Goal: Task Accomplishment & Management: Use online tool/utility

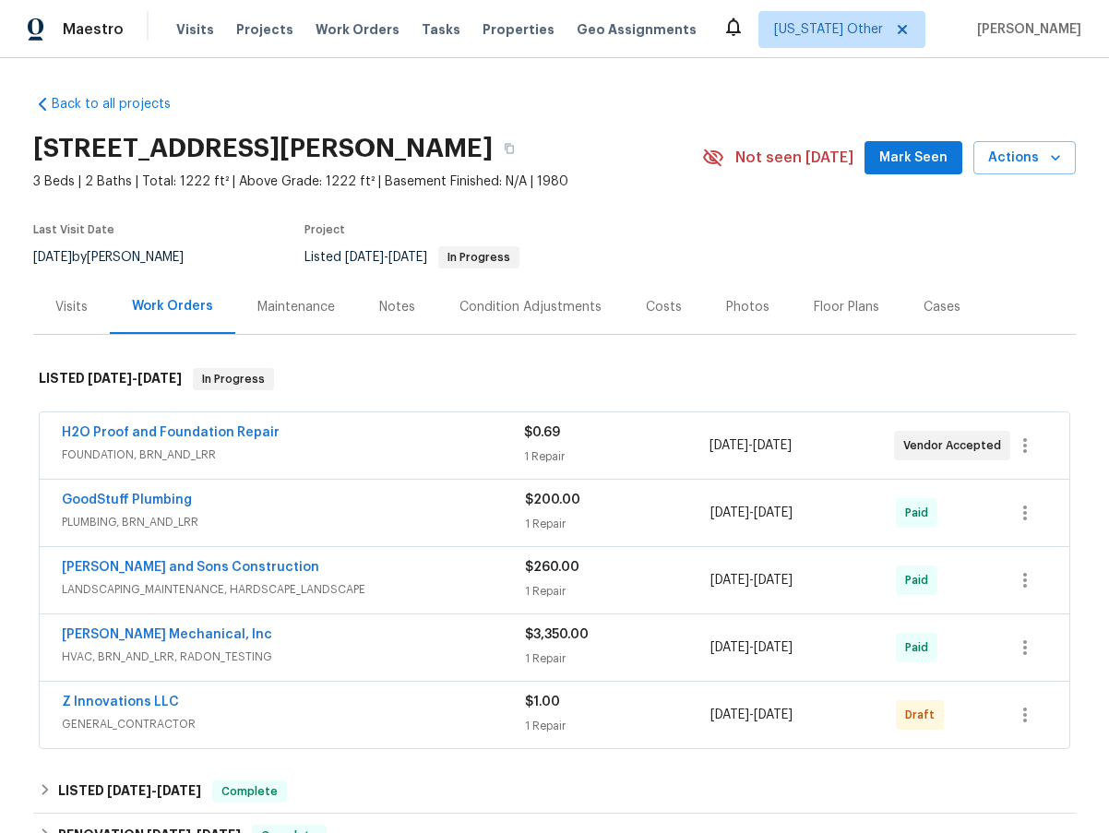
click at [77, 309] on div "Visits" at bounding box center [71, 307] width 32 height 18
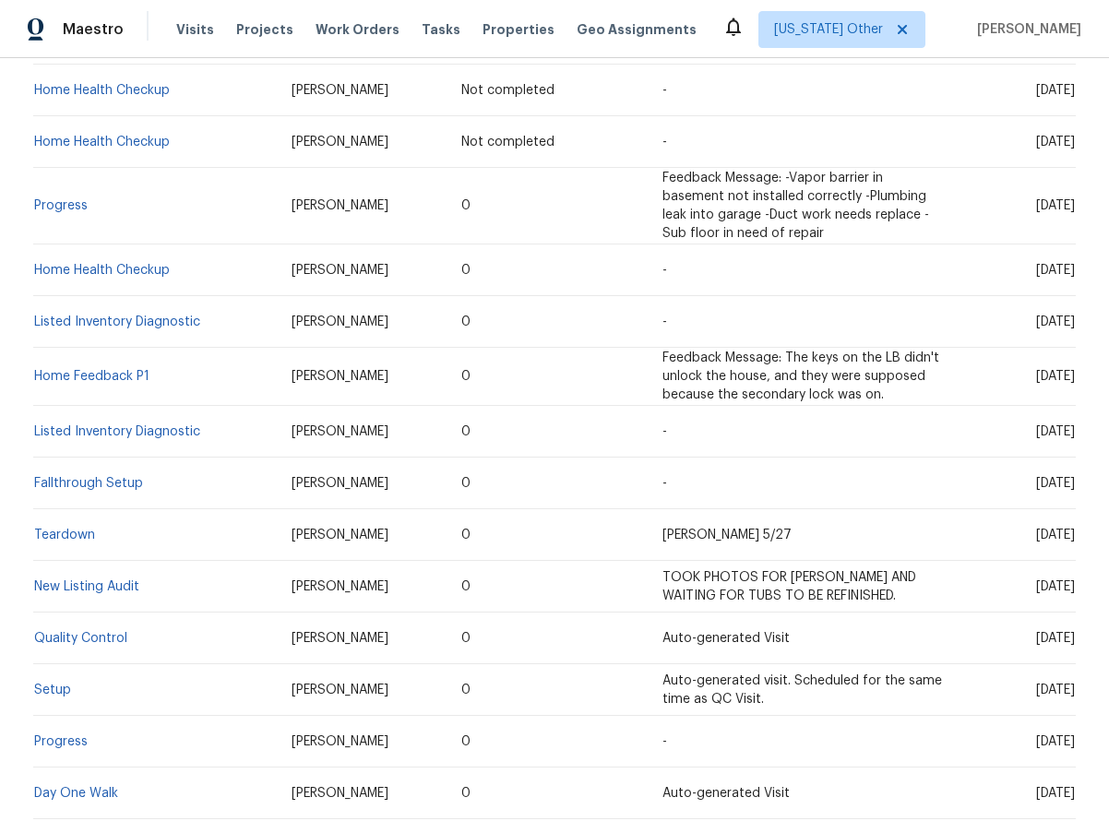
scroll to position [637, 0]
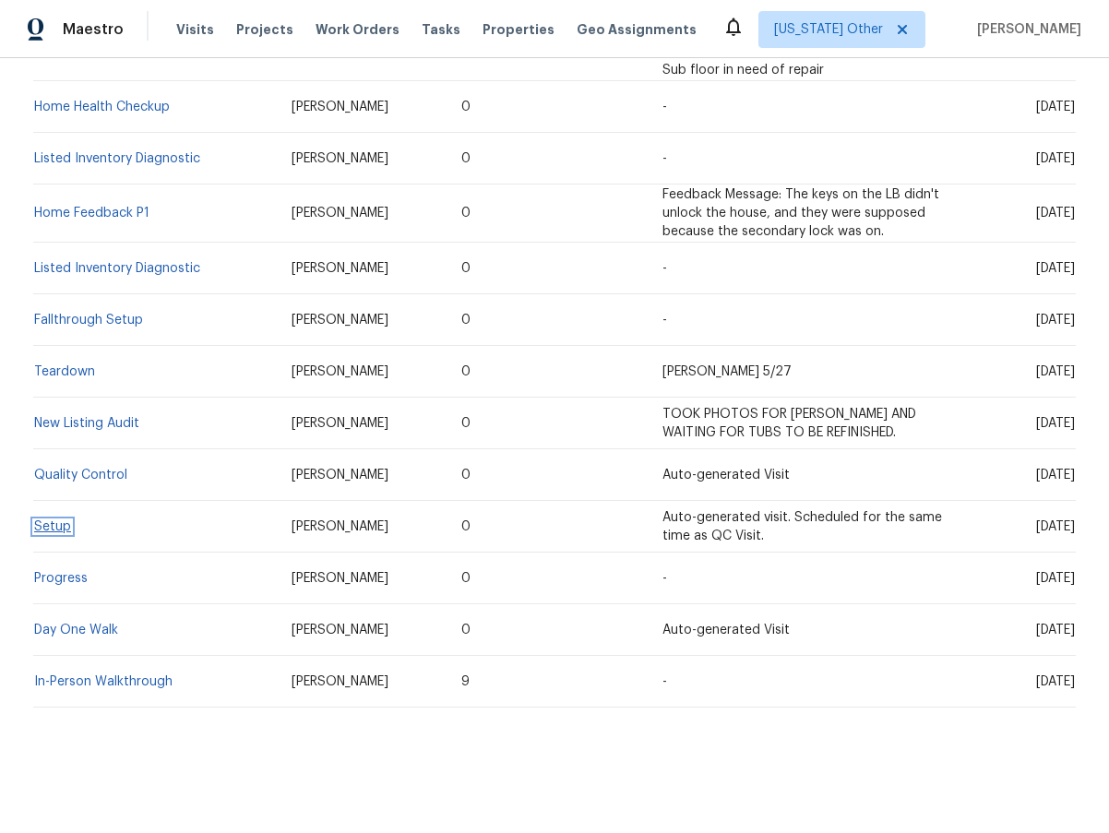
click at [50, 520] on link "Setup" at bounding box center [52, 526] width 37 height 13
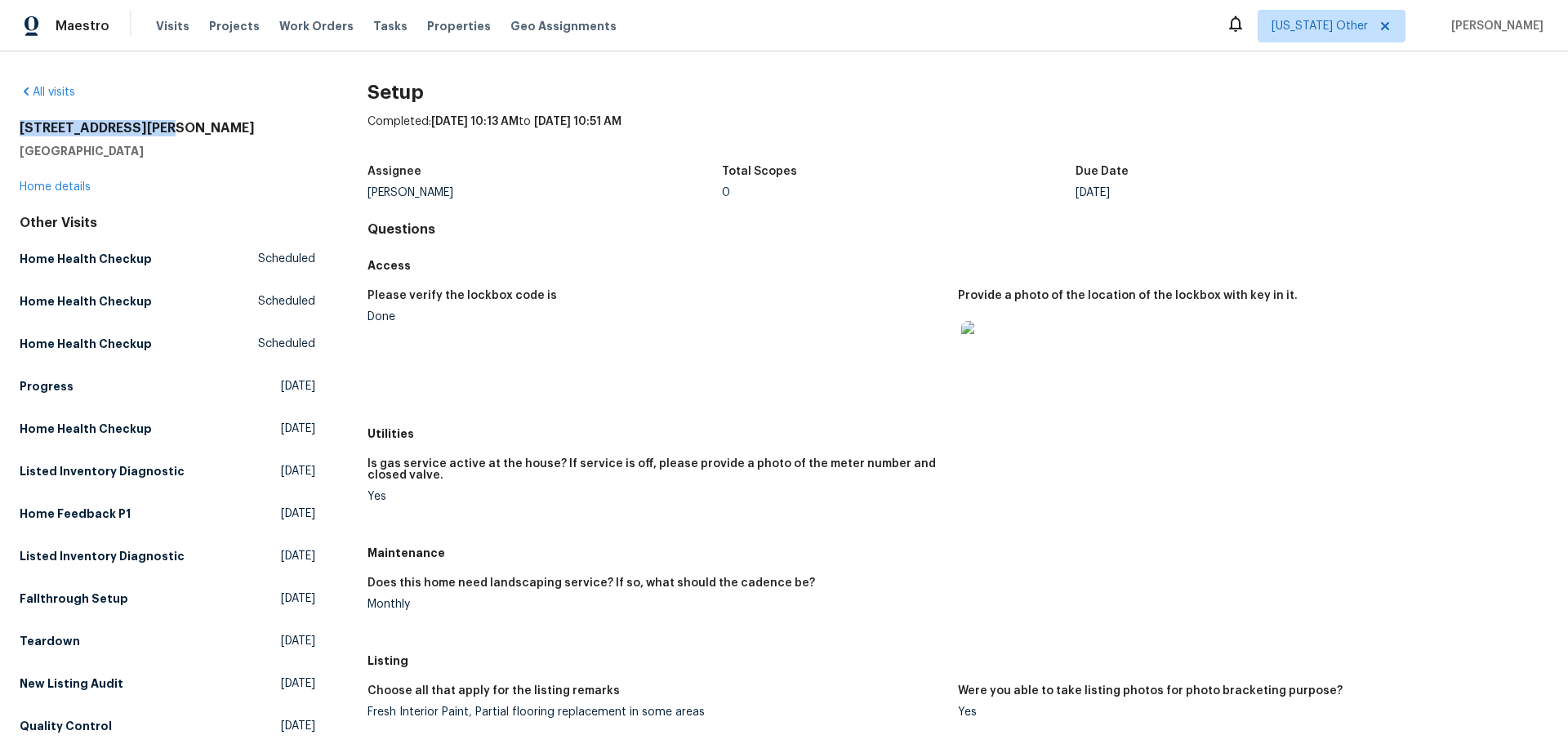
drag, startPoint x: 18, startPoint y: 128, endPoint x: 164, endPoint y: 126, distance: 146.0
click at [164, 126] on div "All visits [STREET_ADDRESS] Home details Other Visits Home Health Checkup Sched…" at bounding box center [784, 397] width 1568 height 692
copy h2 "[STREET_ADDRESS][PERSON_NAME]"
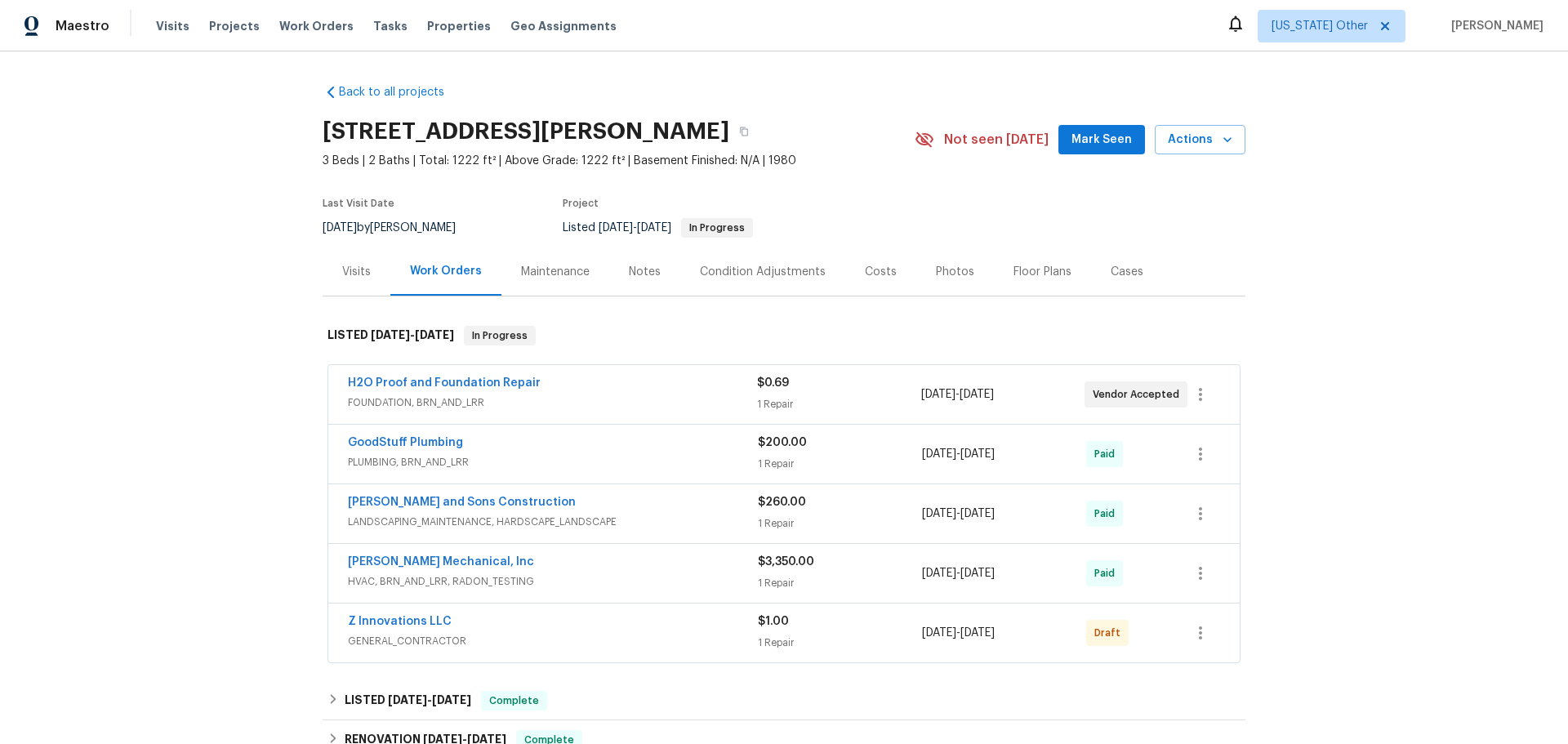
click at [360, 268] on div "Visits" at bounding box center [357, 272] width 28 height 16
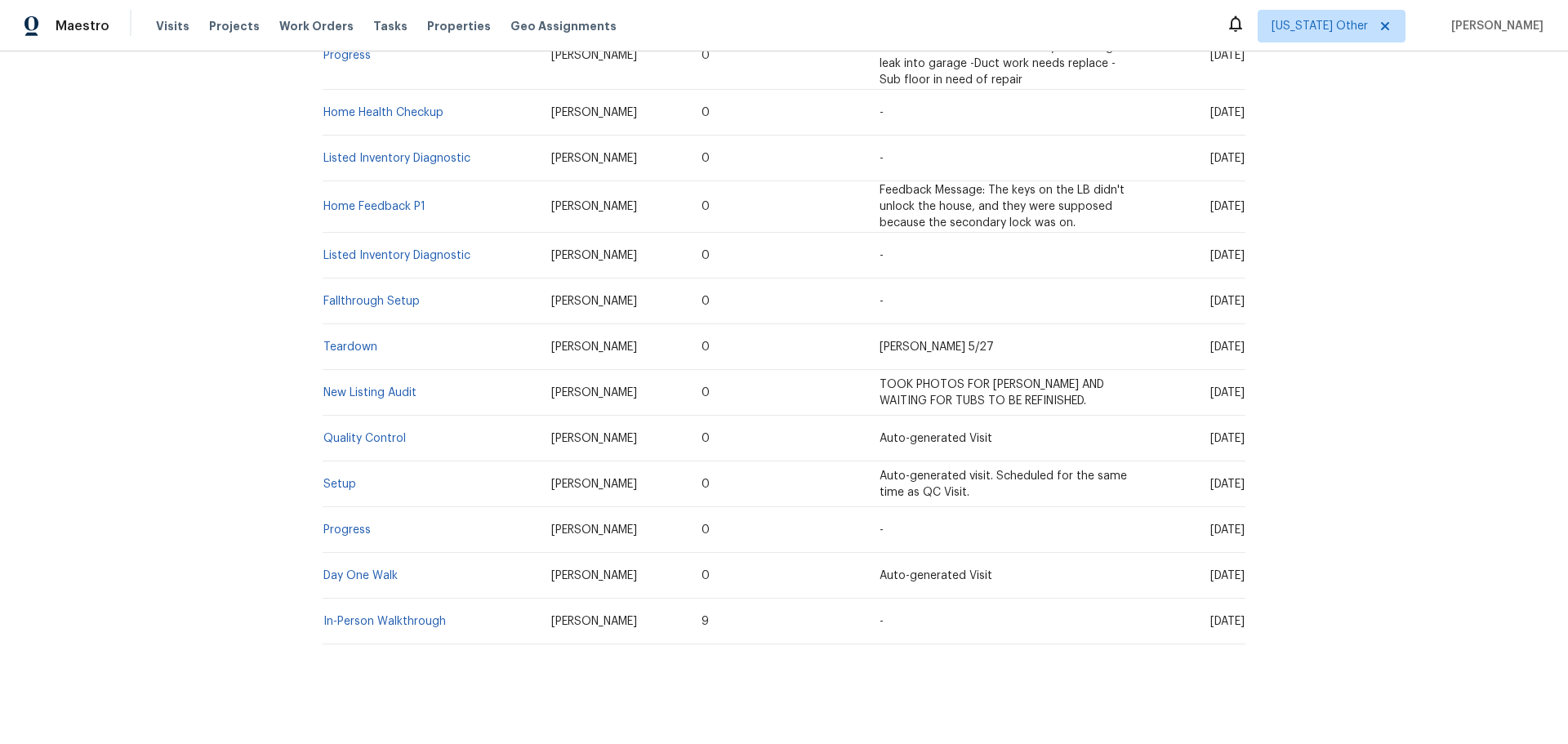
scroll to position [556, 0]
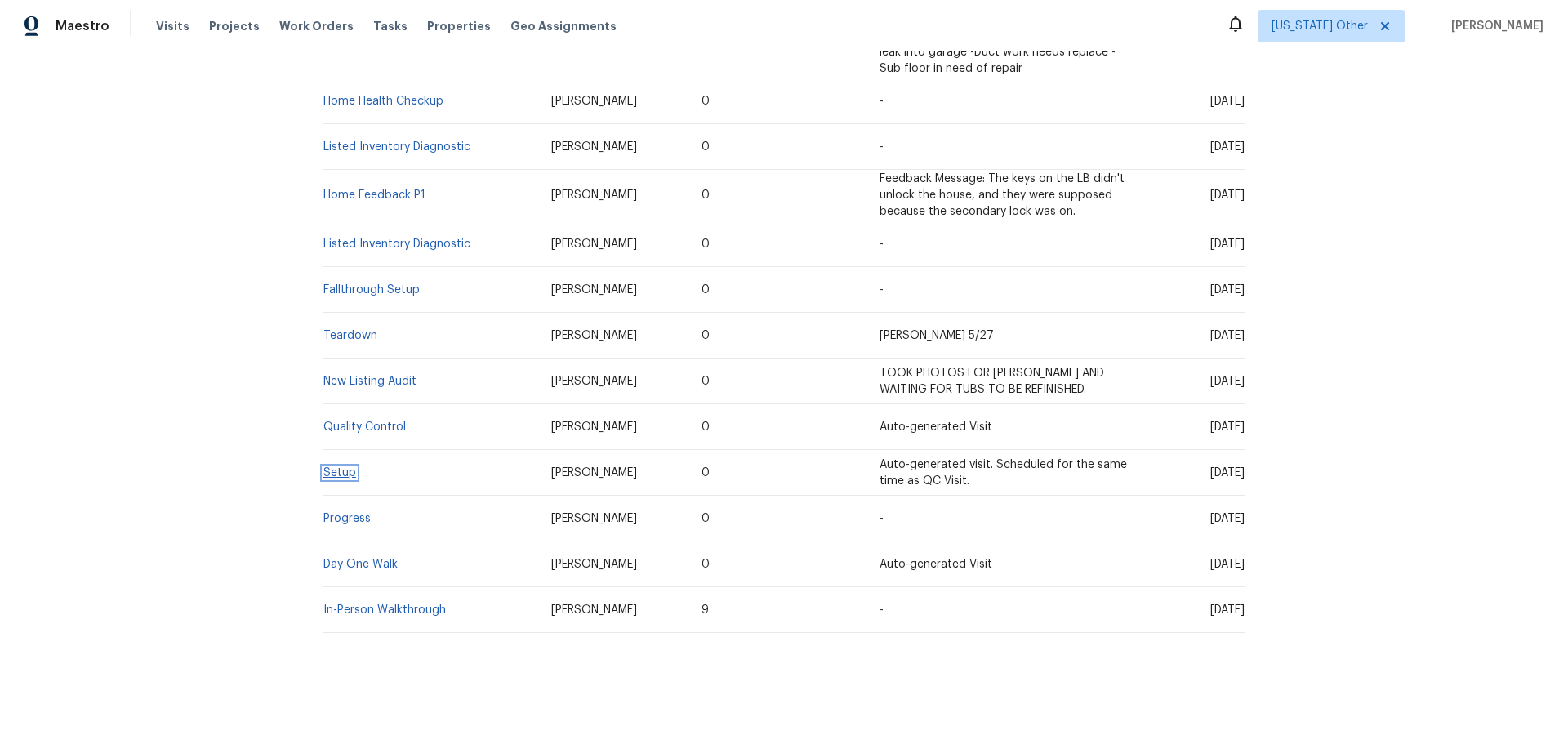
click at [334, 467] on link "Setup" at bounding box center [339, 472] width 33 height 12
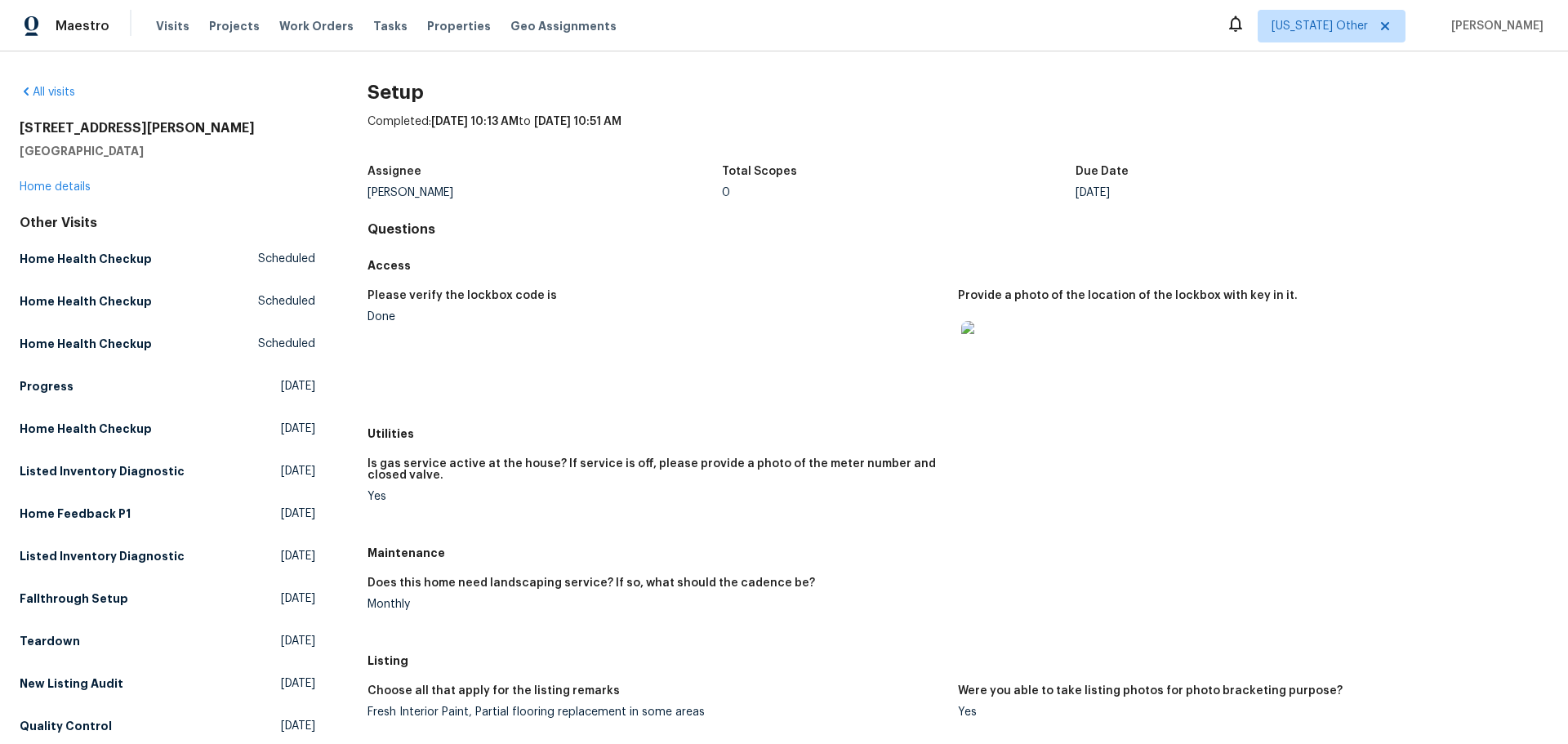
scroll to position [81, 0]
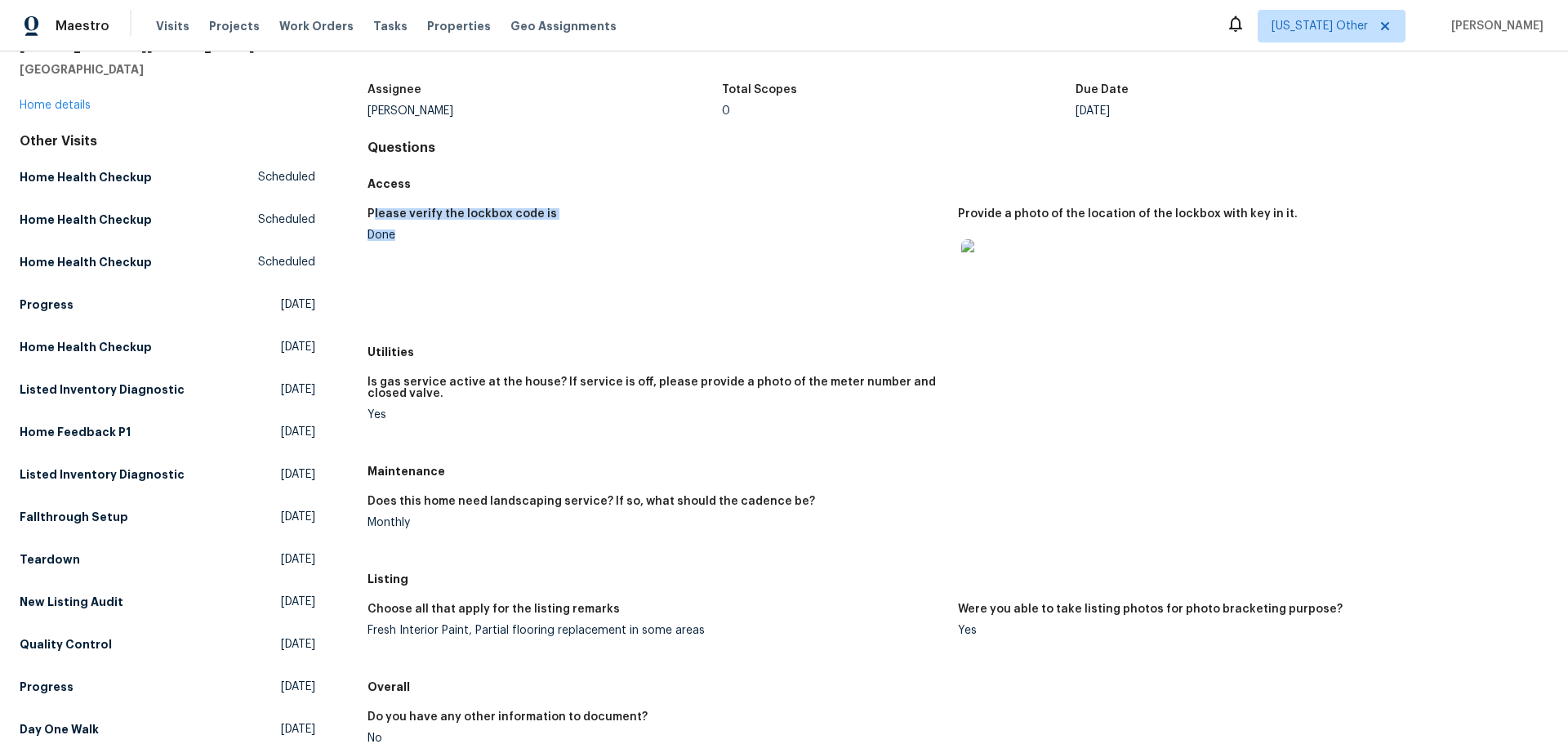
drag, startPoint x: 372, startPoint y: 211, endPoint x: 577, endPoint y: 234, distance: 206.3
click at [577, 234] on figure "Please verify the lockbox code is Done" at bounding box center [662, 267] width 590 height 119
drag, startPoint x: 545, startPoint y: 267, endPoint x: 491, endPoint y: 258, distance: 54.7
click at [544, 267] on figure "Please verify the lockbox code is Done" at bounding box center [662, 267] width 590 height 119
click at [398, 240] on div "Done" at bounding box center [656, 234] width 577 height 12
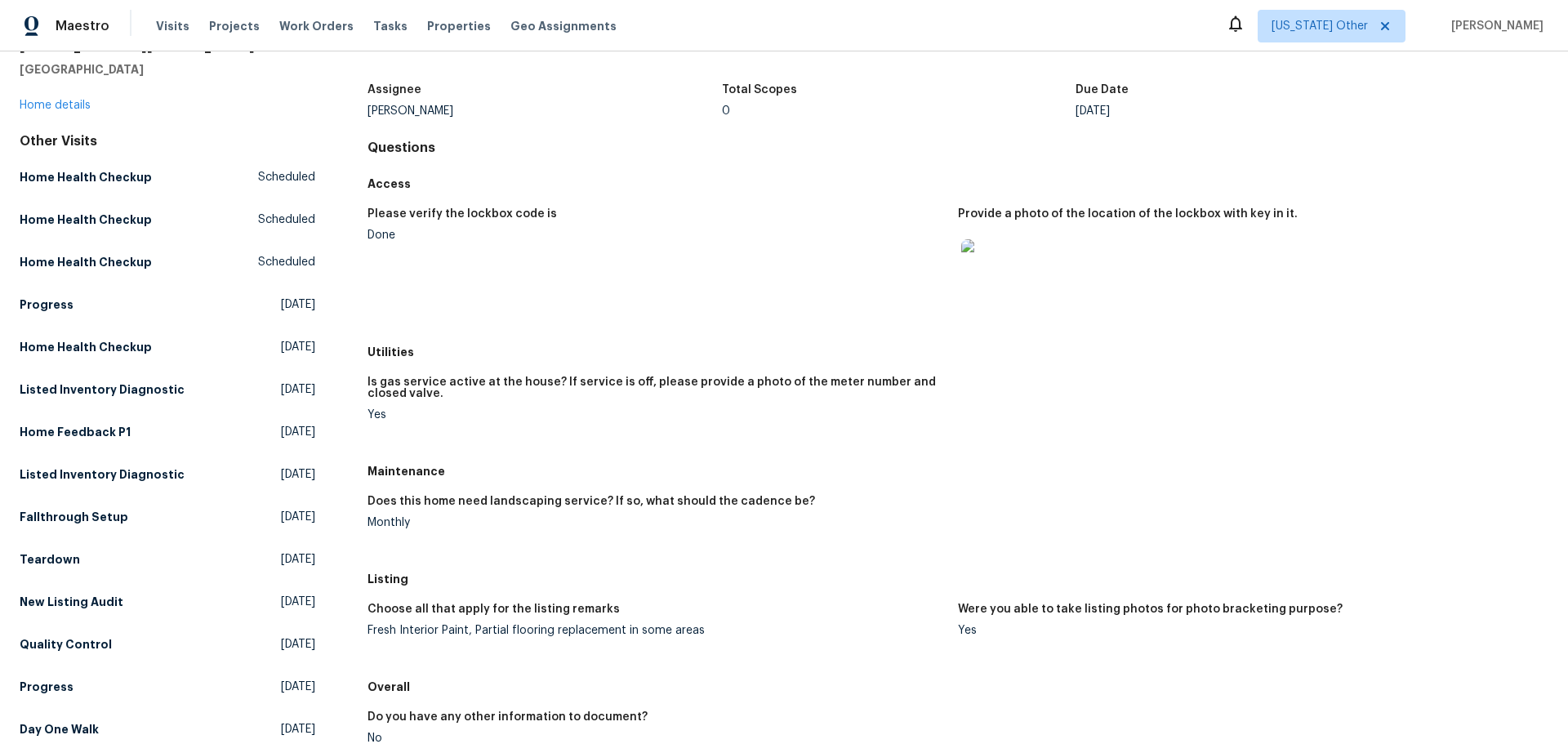
click at [970, 269] on img at bounding box center [987, 265] width 52 height 52
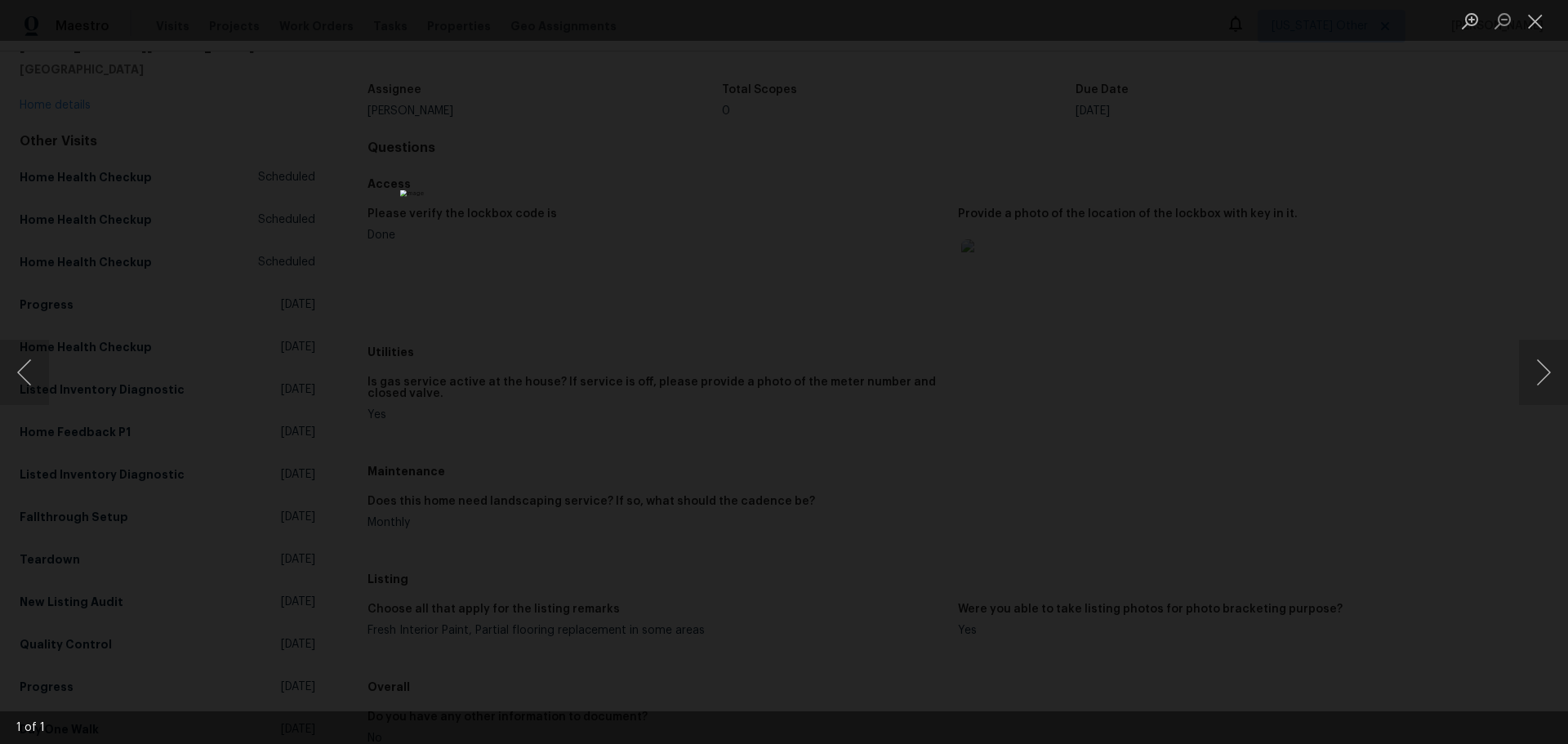
click at [1085, 138] on div "Lightbox" at bounding box center [784, 372] width 1568 height 744
